Goal: Task Accomplishment & Management: Use online tool/utility

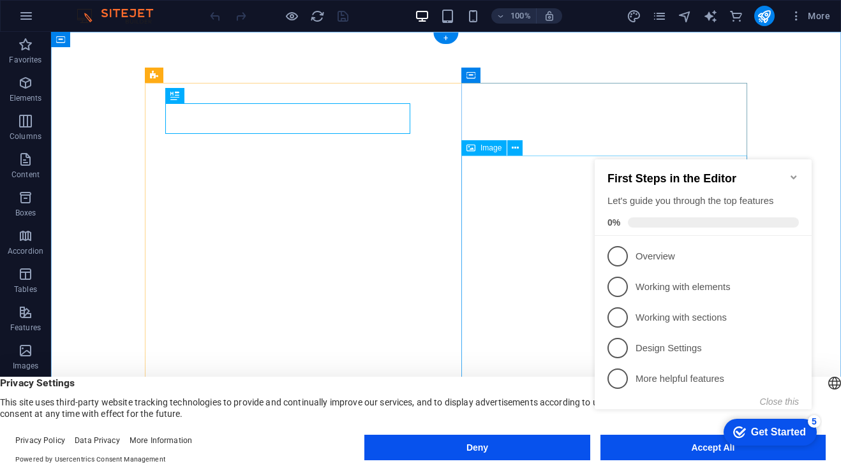
click at [789, 173] on icon "Minimize checklist" at bounding box center [793, 177] width 10 height 10
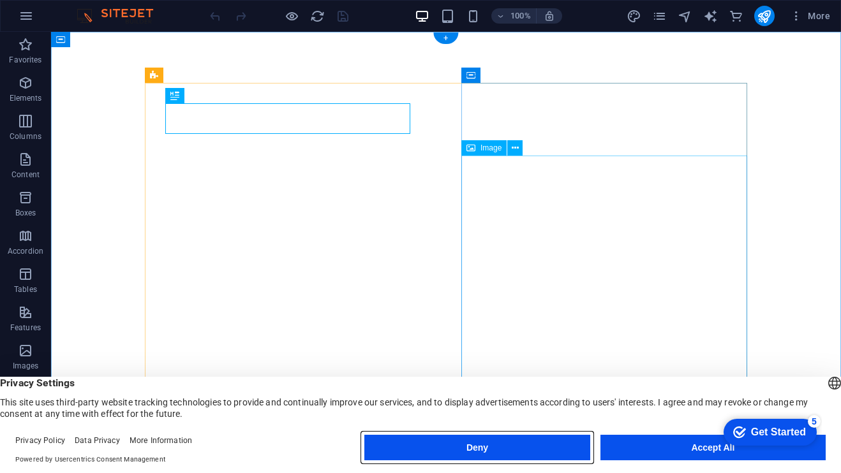
click at [540, 441] on button "Deny" at bounding box center [476, 448] width 225 height 26
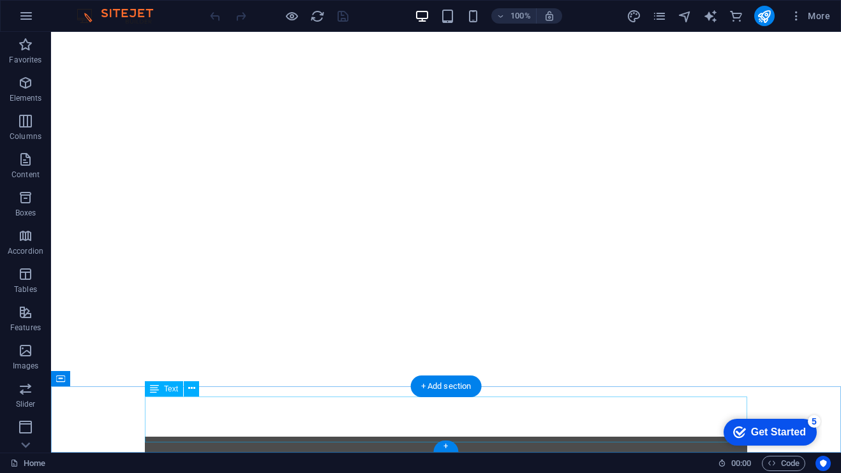
scroll to position [179, 0]
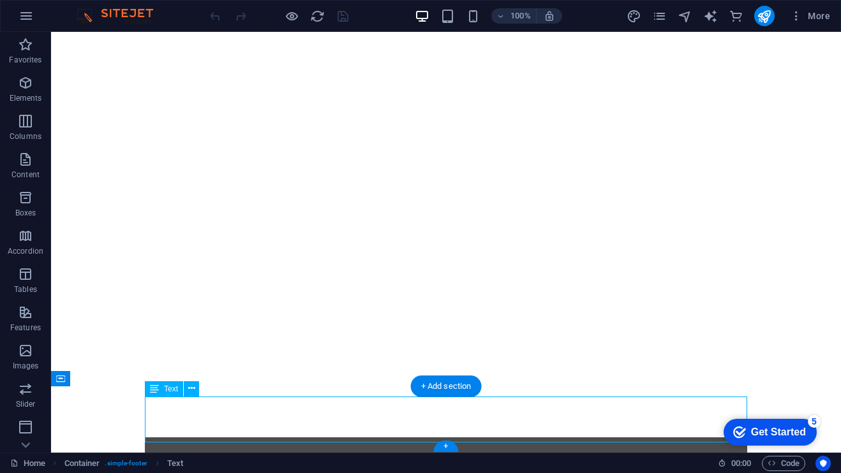
drag, startPoint x: 332, startPoint y: 403, endPoint x: 114, endPoint y: 445, distance: 222.0
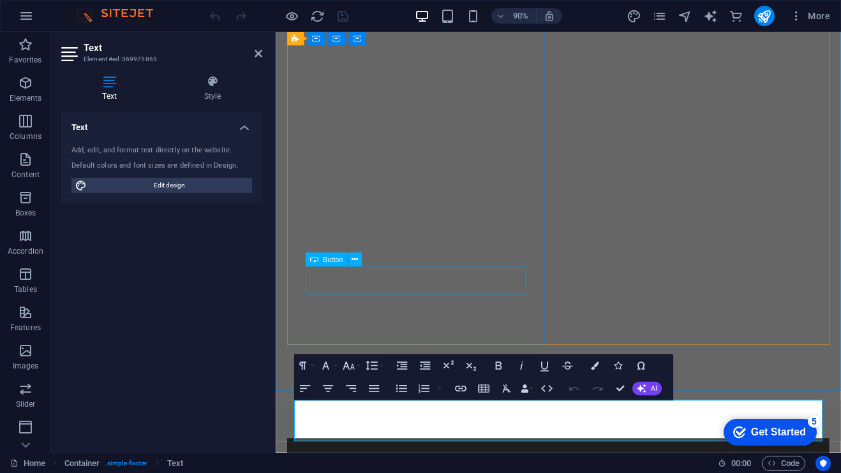
scroll to position [133, 0]
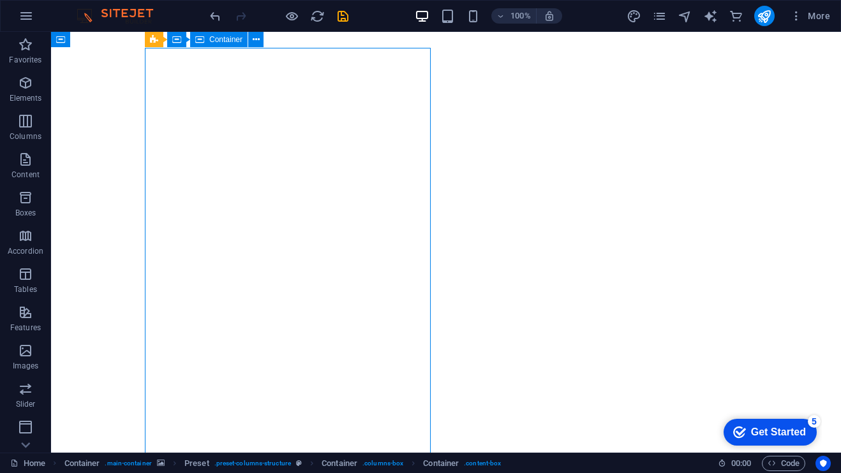
scroll to position [21, 0]
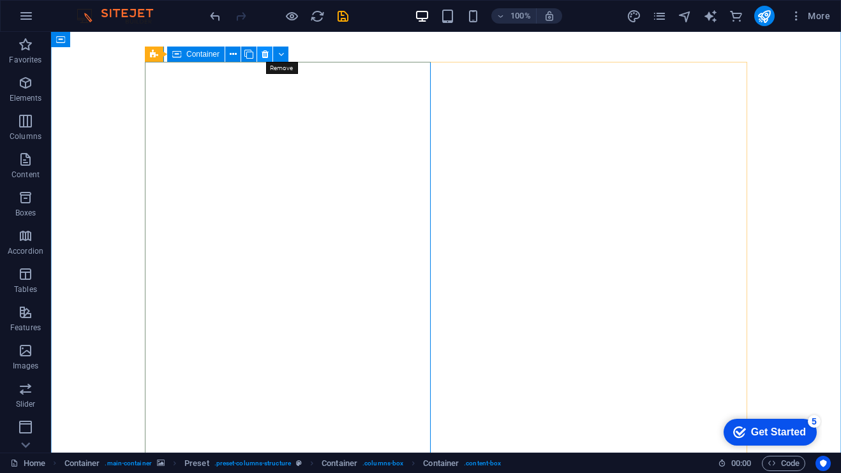
click at [265, 53] on icon at bounding box center [264, 54] width 7 height 13
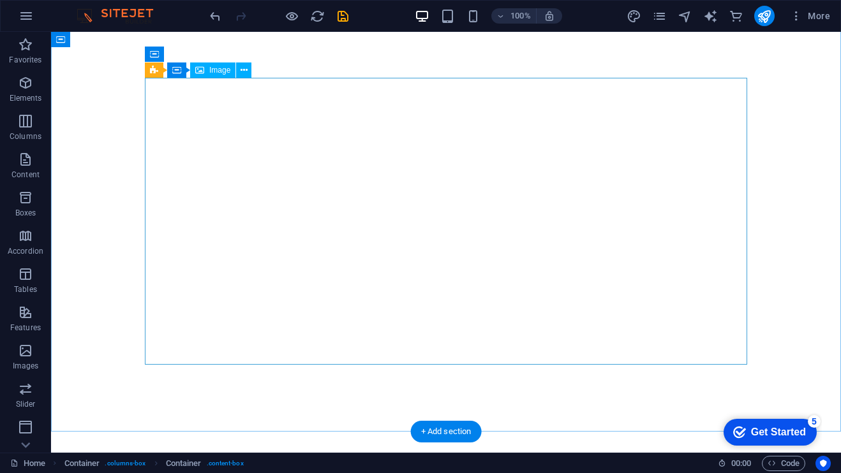
click at [212, 68] on span "Image" at bounding box center [219, 70] width 21 height 8
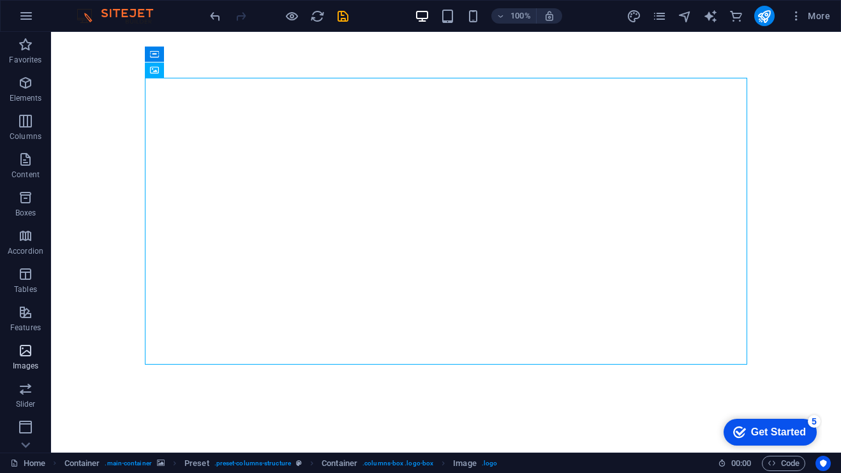
click at [38, 357] on span "Images" at bounding box center [25, 358] width 51 height 31
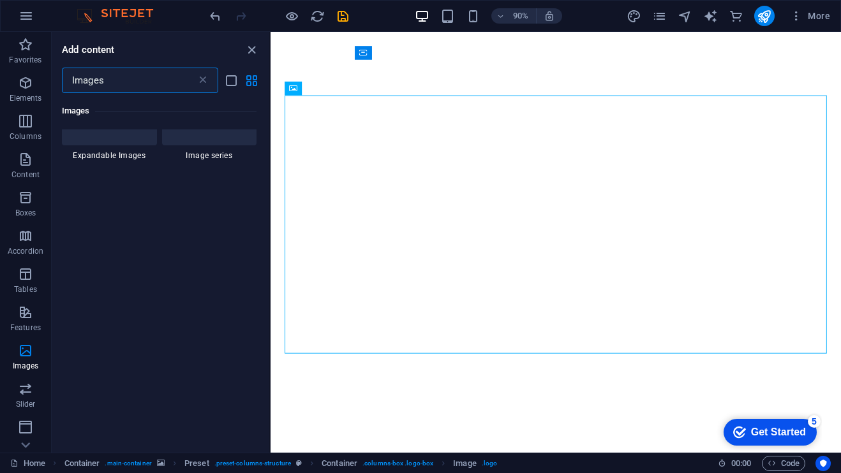
scroll to position [214, 0]
type input "Images"
click at [818, 12] on span "More" at bounding box center [810, 16] width 40 height 13
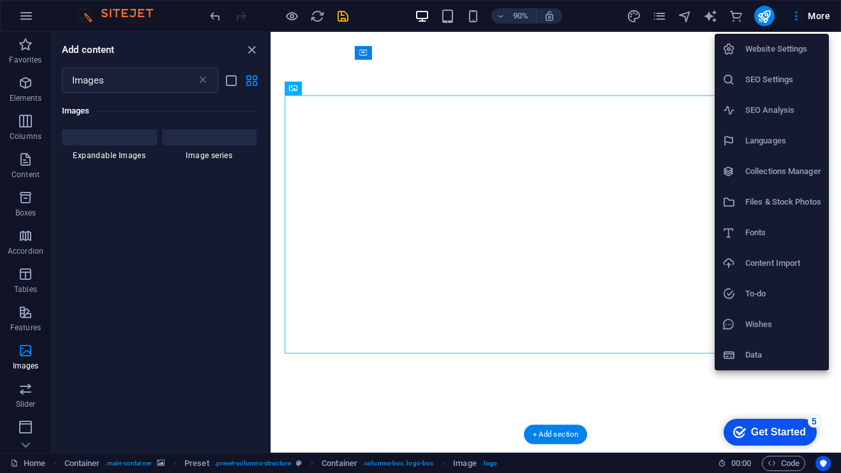
click at [599, 82] on div at bounding box center [420, 236] width 841 height 473
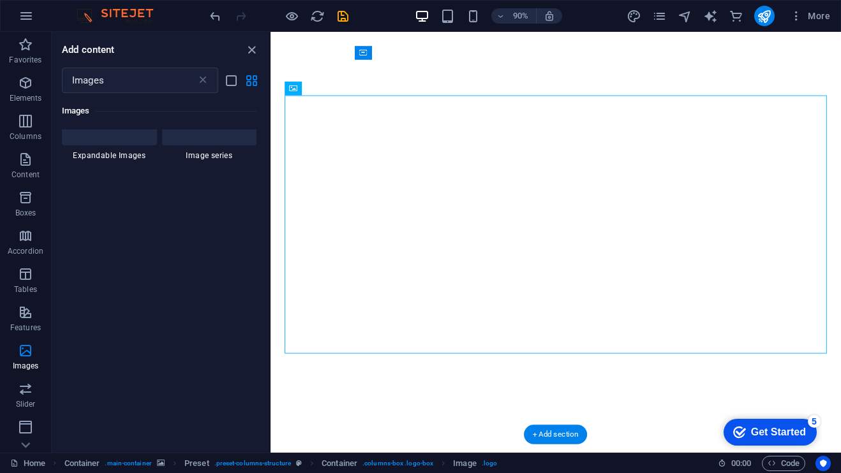
click at [635, 87] on figure at bounding box center [586, 245] width 633 height 467
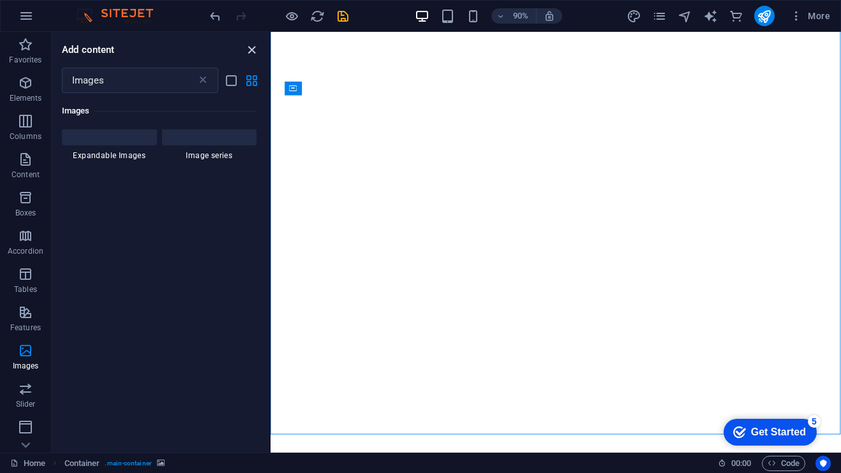
click at [254, 51] on icon "close panel" at bounding box center [251, 50] width 15 height 15
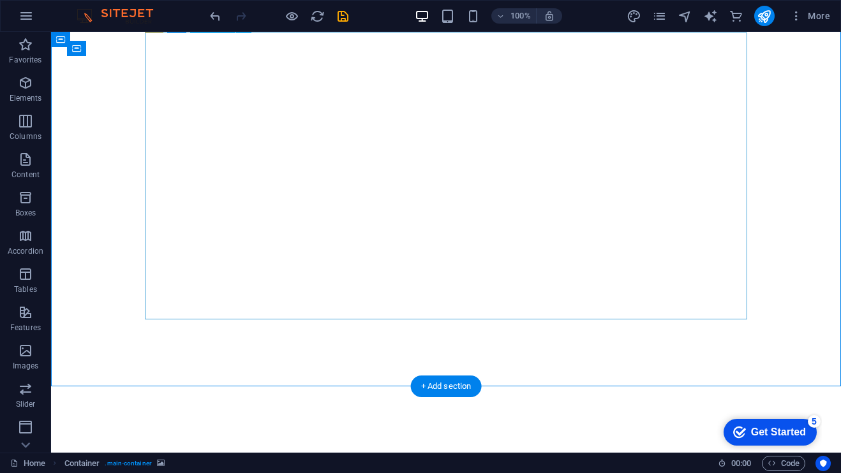
scroll to position [66, 0]
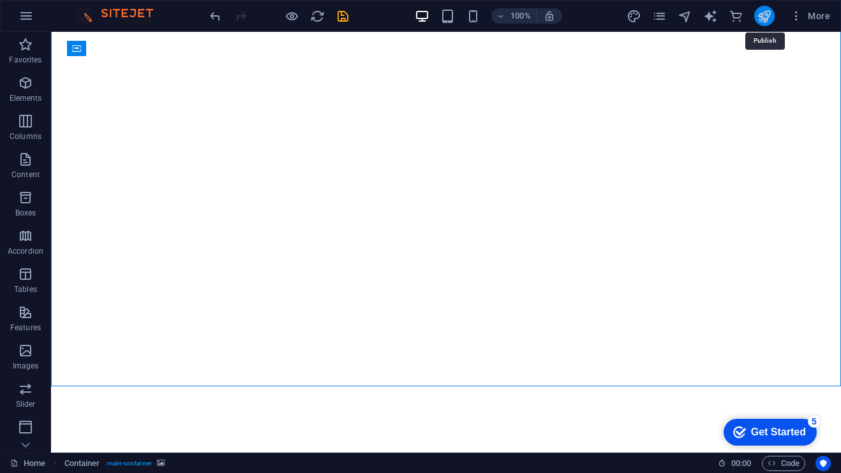
click at [769, 17] on icon "publish" at bounding box center [763, 16] width 15 height 15
